Goal: Use online tool/utility

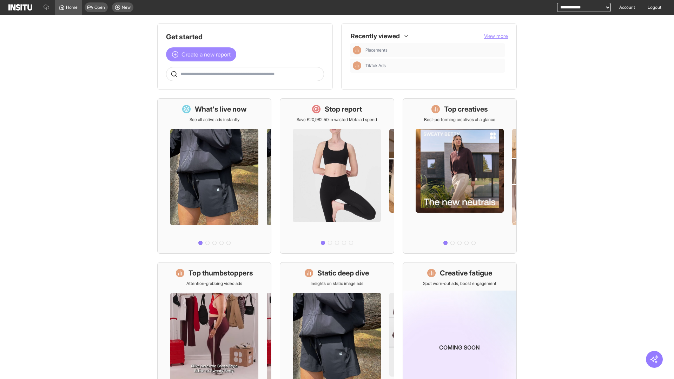
click at [203, 50] on span "Create a new report" at bounding box center [206, 54] width 49 height 8
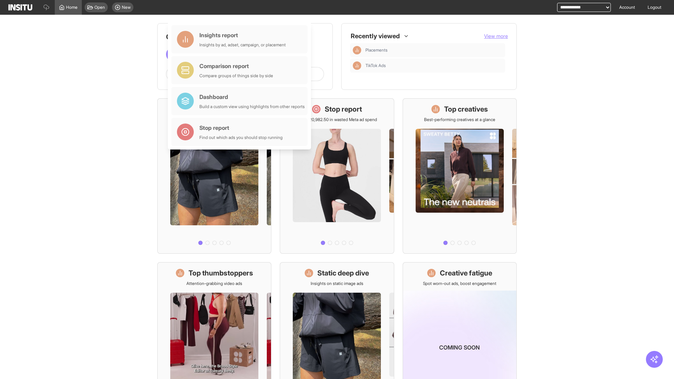
scroll to position [33, 0]
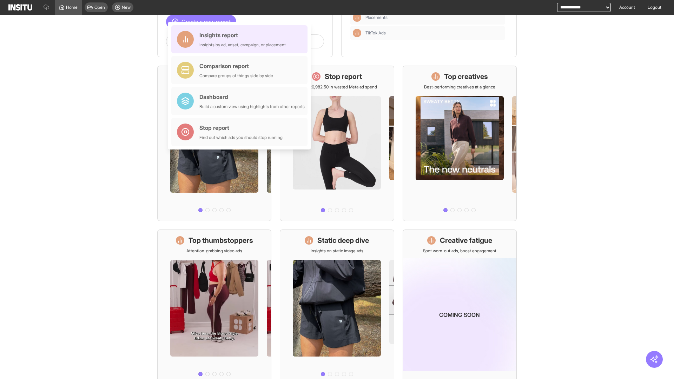
click at [241, 39] on div "Insights report Insights by ad, adset, campaign, or placement" at bounding box center [242, 39] width 86 height 17
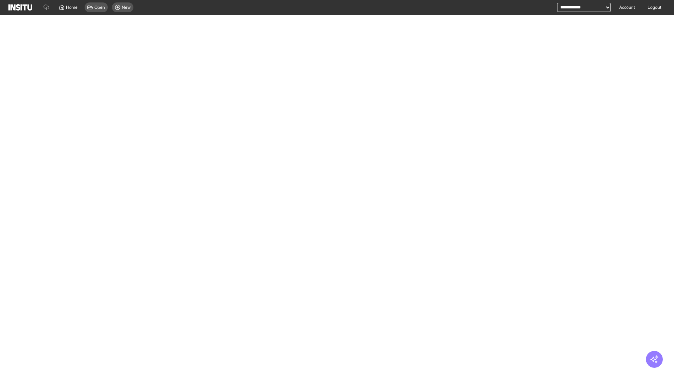
select select "**"
